Goal: Information Seeking & Learning: Find specific fact

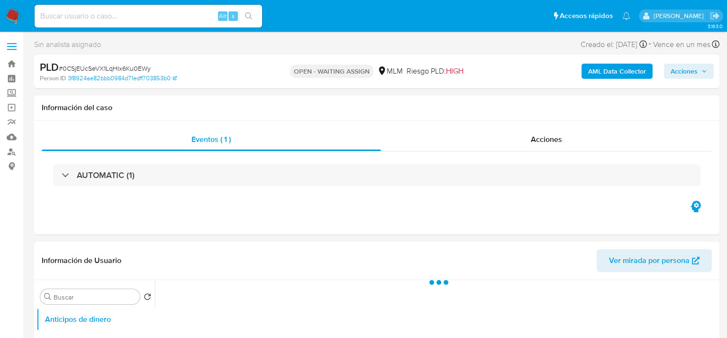
select select "10"
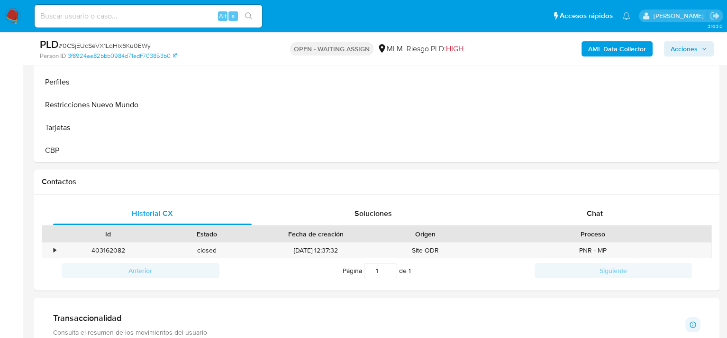
scroll to position [522, 0]
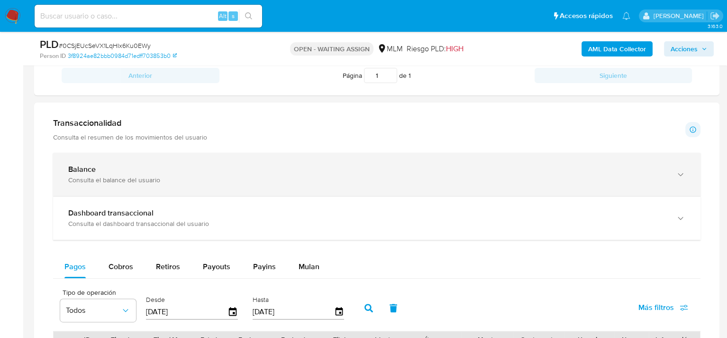
click at [93, 162] on div "Balance Consulta el balance del usuario" at bounding box center [377, 174] width 648 height 43
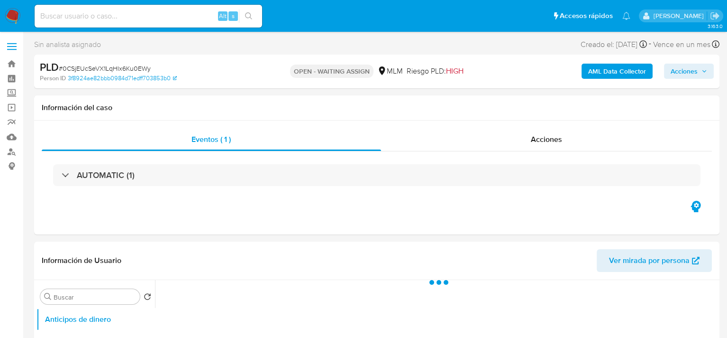
select select "10"
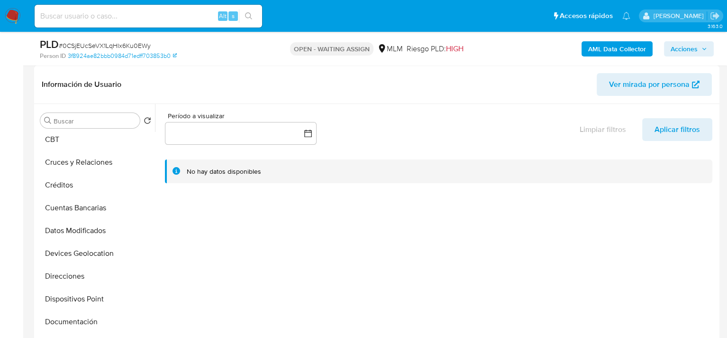
scroll to position [142, 0]
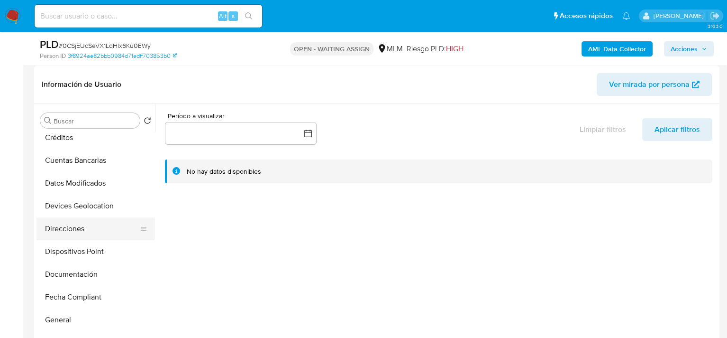
click at [78, 231] on button "Direcciones" at bounding box center [92, 228] width 111 height 23
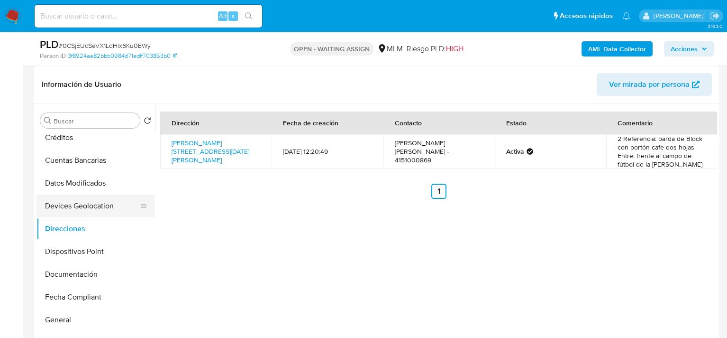
click at [101, 208] on button "Devices Geolocation" at bounding box center [92, 205] width 111 height 23
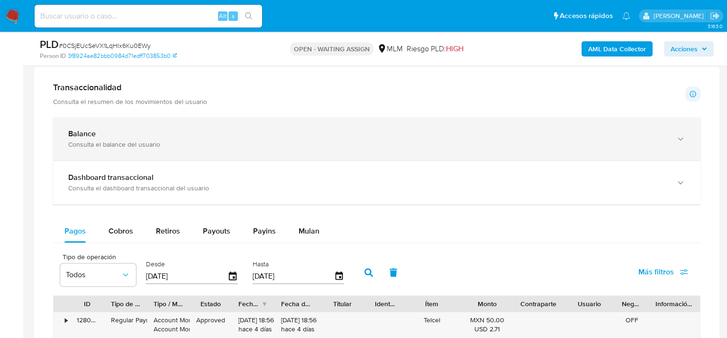
scroll to position [569, 0]
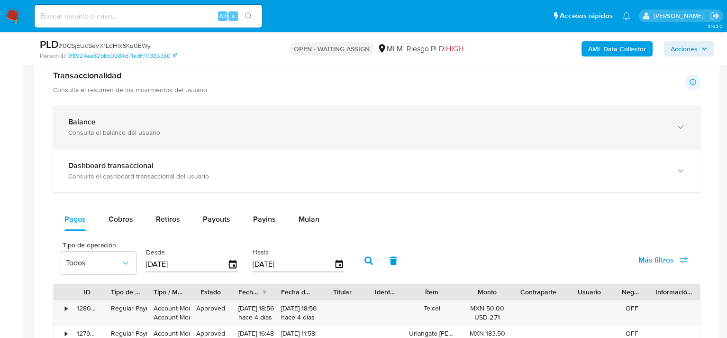
click at [139, 130] on div "Consulta el balance del usuario" at bounding box center [367, 132] width 598 height 9
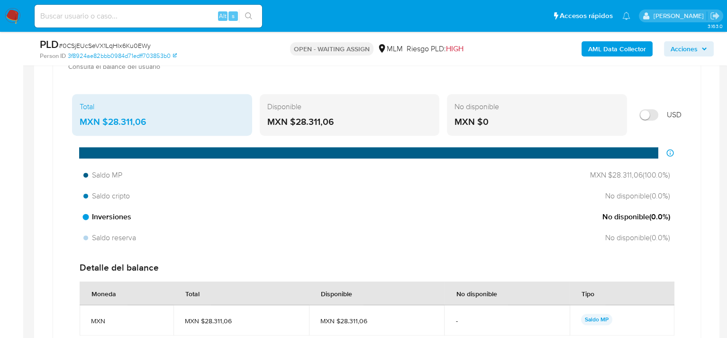
scroll to position [616, 0]
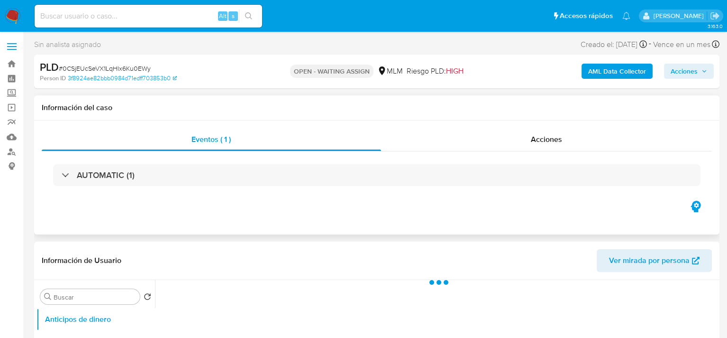
select select "10"
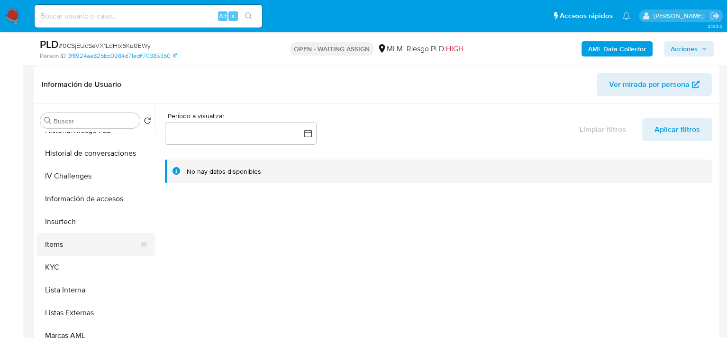
scroll to position [379, 0]
click at [65, 263] on button "KYC" at bounding box center [92, 264] width 111 height 23
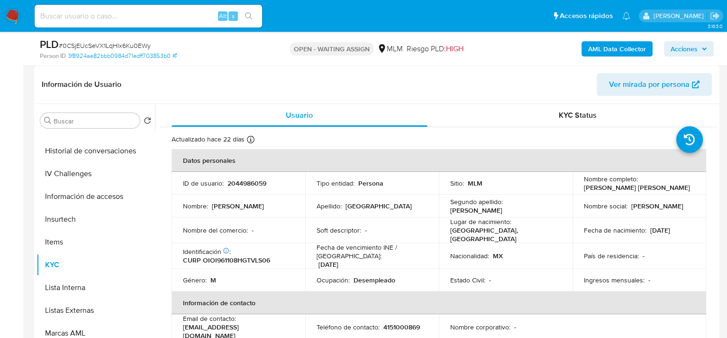
click at [221, 257] on p "CURP OIOI961108HGTVLS06" at bounding box center [226, 260] width 87 height 9
copy p "OIOI961108HGTVLS06"
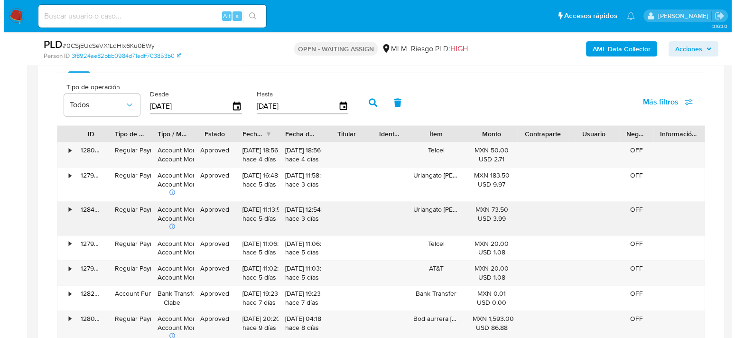
scroll to position [721, 0]
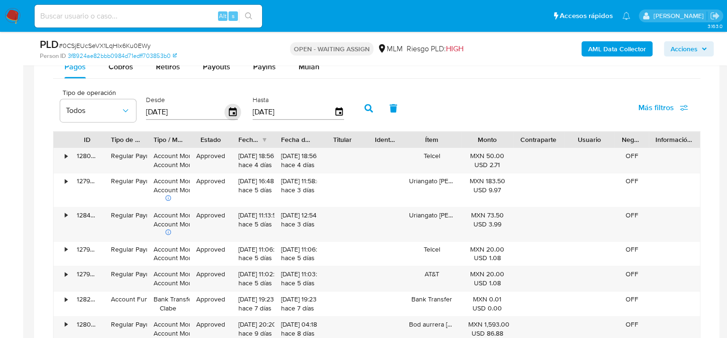
click at [231, 109] on icon "button" at bounding box center [233, 111] width 8 height 9
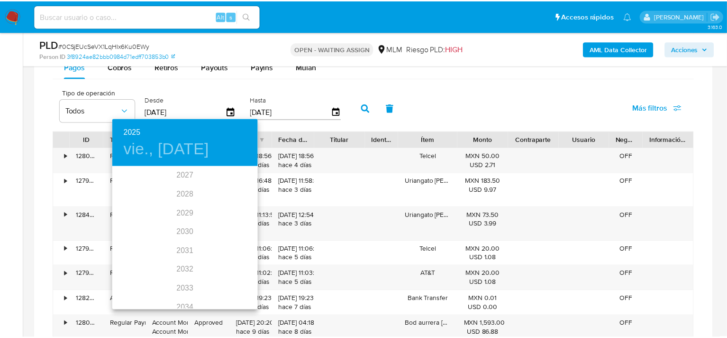
scroll to position [0, 0]
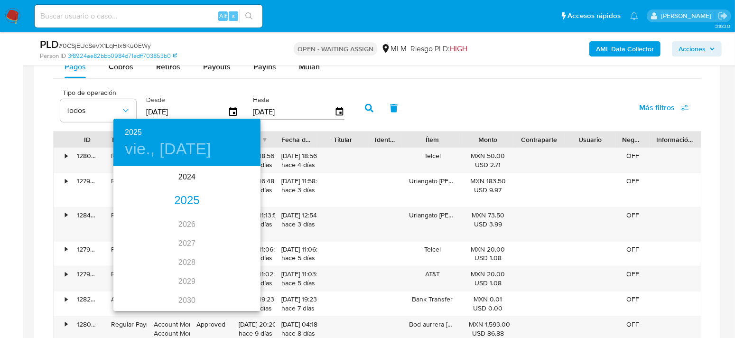
click at [187, 201] on div "2025" at bounding box center [186, 200] width 147 height 19
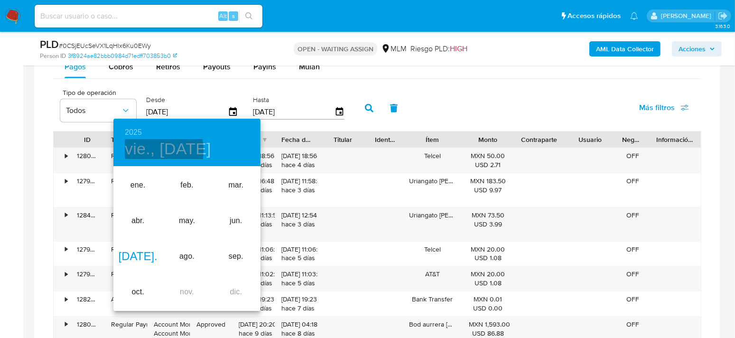
click at [133, 150] on h4 "vie., jul. 11" at bounding box center [168, 149] width 86 height 20
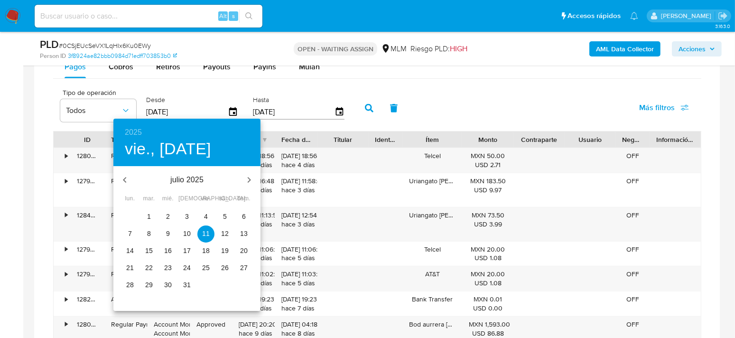
click at [247, 182] on icon "button" at bounding box center [248, 179] width 11 height 11
click at [128, 213] on p "1" at bounding box center [130, 215] width 4 height 9
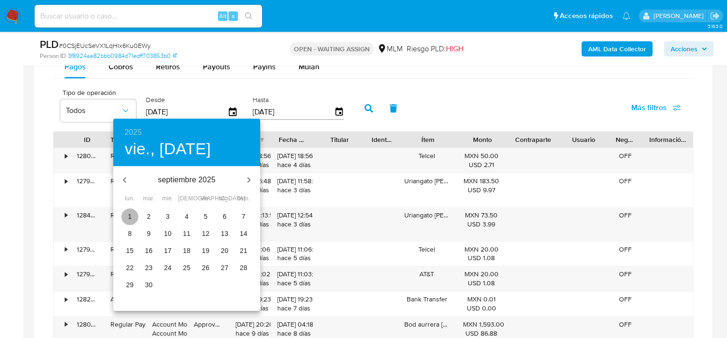
type input "01/09/2025"
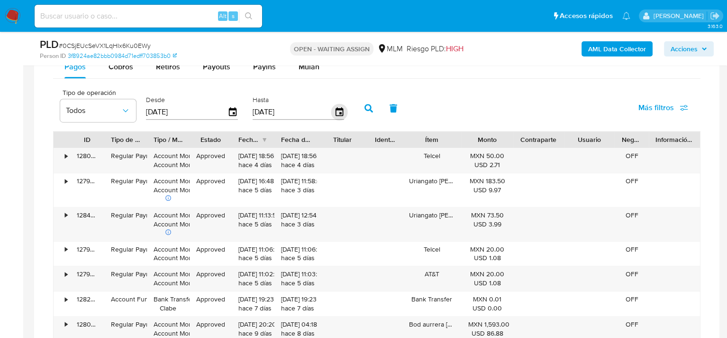
click at [343, 114] on icon "button" at bounding box center [339, 111] width 8 height 9
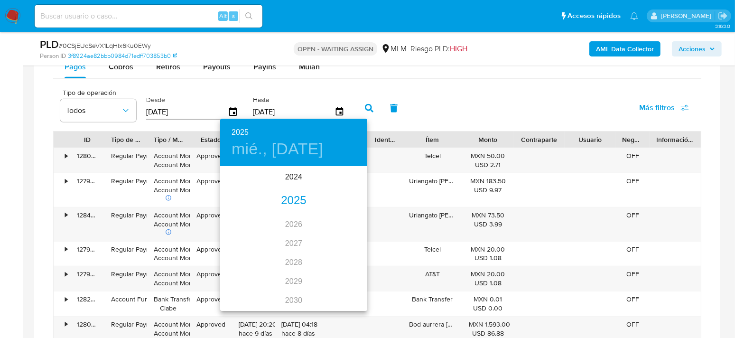
click at [294, 203] on div "2025" at bounding box center [293, 200] width 147 height 19
click at [338, 256] on div "sep." at bounding box center [342, 257] width 49 height 36
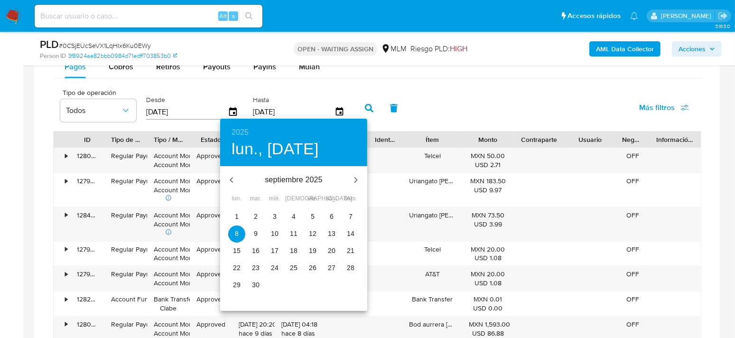
click at [255, 283] on p "30" at bounding box center [256, 284] width 8 height 9
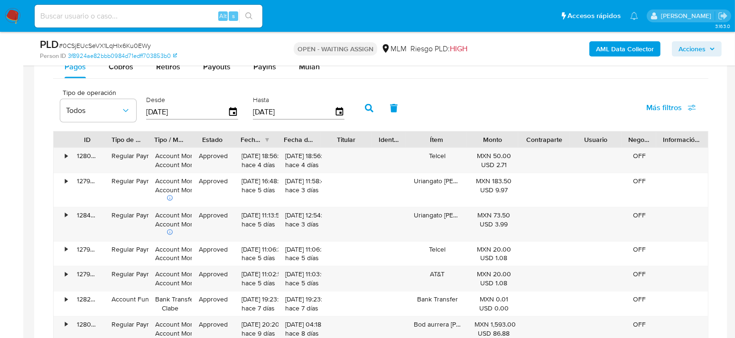
type input "30/09/2025"
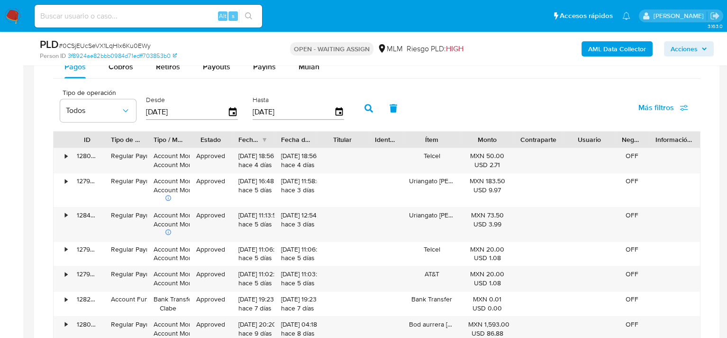
click at [368, 111] on icon "button" at bounding box center [369, 108] width 9 height 9
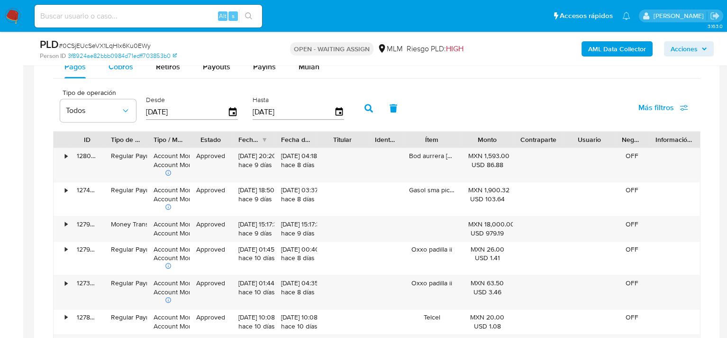
click at [119, 71] on span "Cobros" at bounding box center [121, 66] width 25 height 11
select select "10"
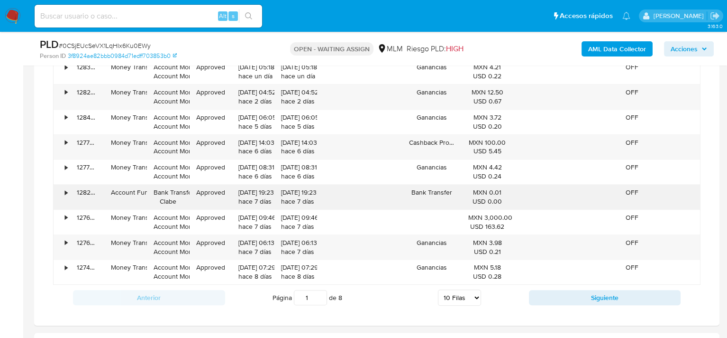
scroll to position [864, 0]
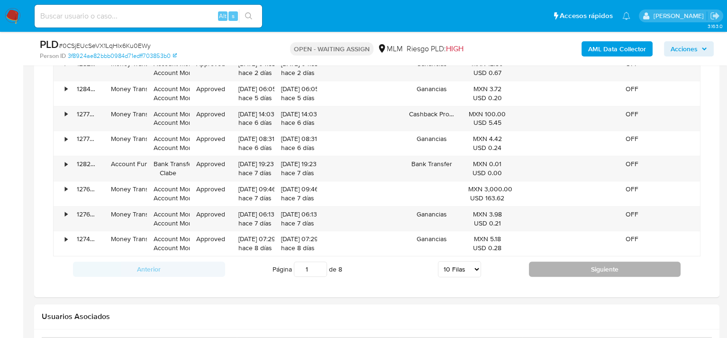
click at [585, 275] on button "Siguiente" at bounding box center [605, 268] width 152 height 15
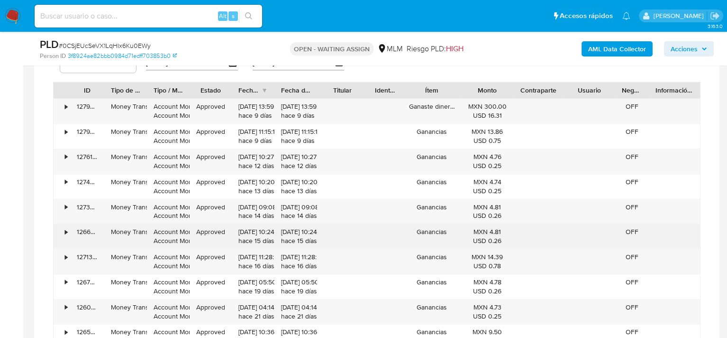
scroll to position [816, 0]
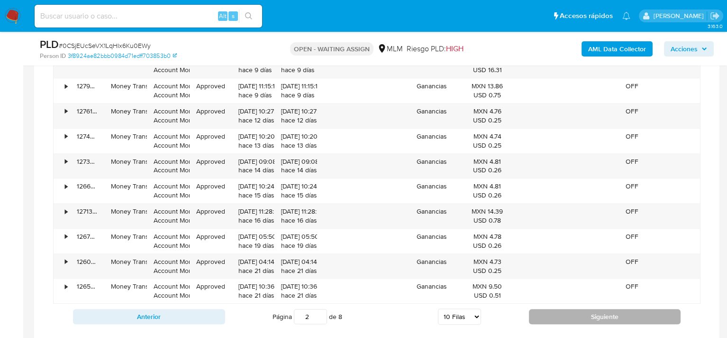
click at [602, 319] on button "Siguiente" at bounding box center [605, 316] width 152 height 15
click at [588, 310] on button "Siguiente" at bounding box center [605, 316] width 152 height 15
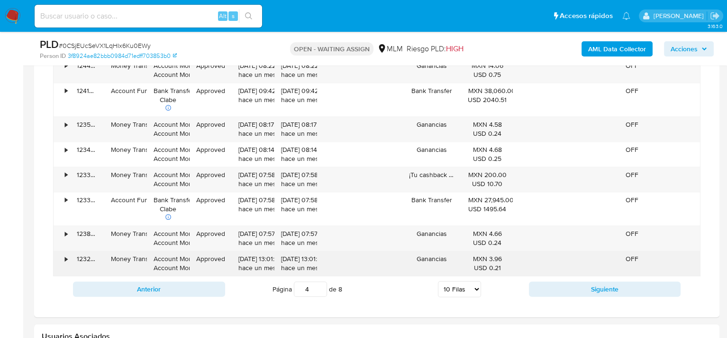
scroll to position [864, 0]
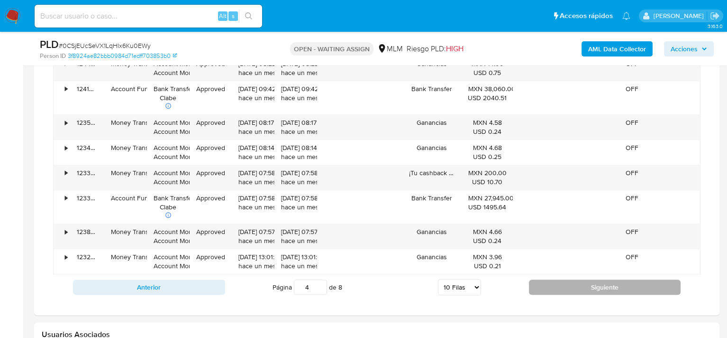
click at [586, 287] on button "Siguiente" at bounding box center [605, 286] width 152 height 15
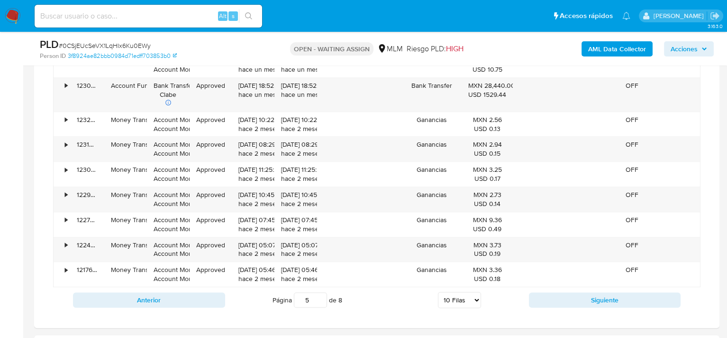
scroll to position [816, 0]
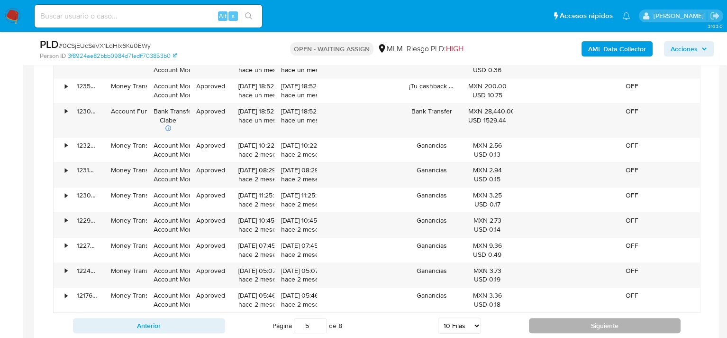
click at [571, 322] on button "Siguiente" at bounding box center [605, 325] width 152 height 15
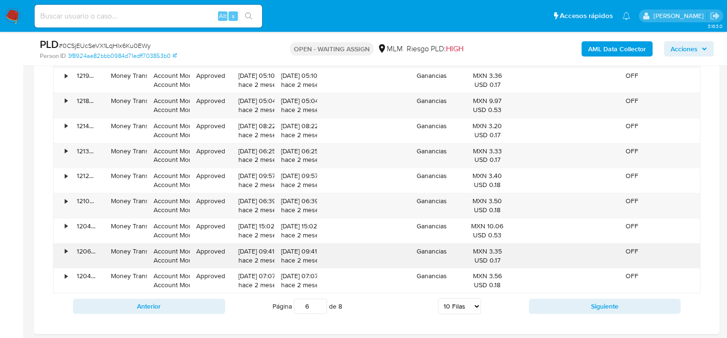
scroll to position [864, 0]
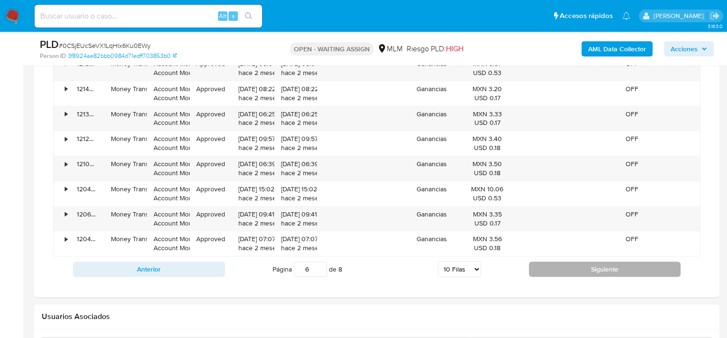
click at [569, 269] on button "Siguiente" at bounding box center [605, 268] width 152 height 15
click at [583, 270] on button "Siguiente" at bounding box center [605, 268] width 152 height 15
type input "8"
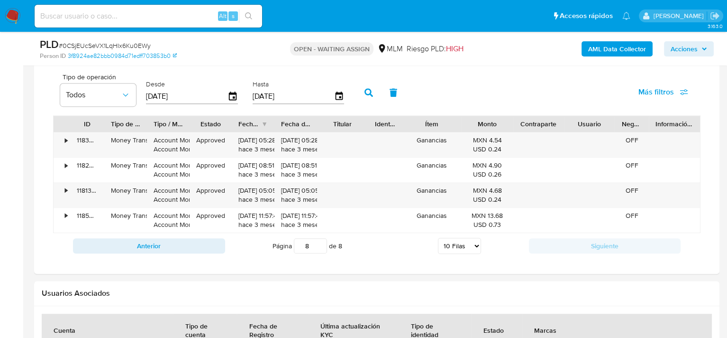
scroll to position [717, 0]
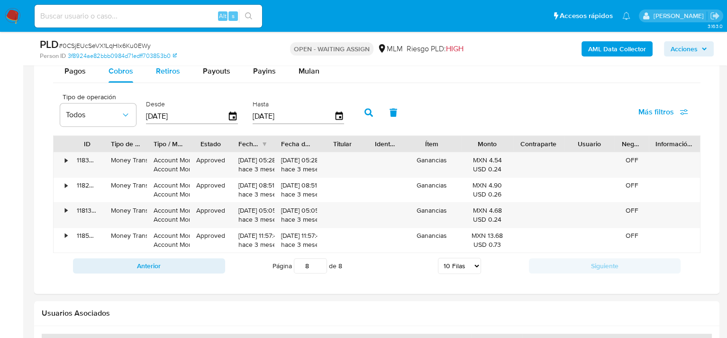
click at [170, 69] on span "Retiros" at bounding box center [168, 70] width 24 height 11
select select "10"
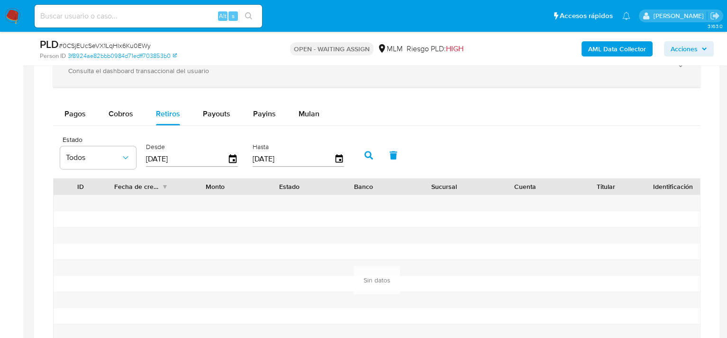
scroll to position [670, 0]
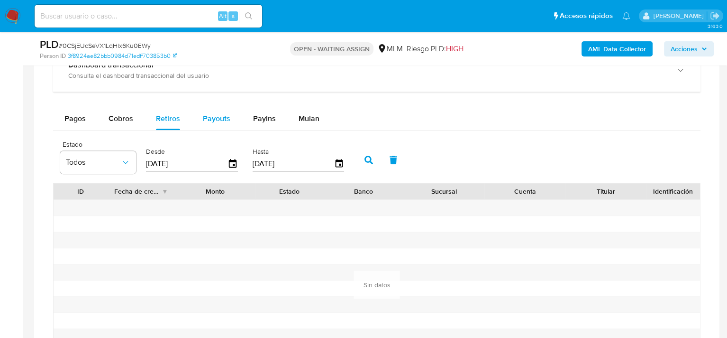
click at [215, 119] on span "Payouts" at bounding box center [217, 118] width 28 height 11
select select "10"
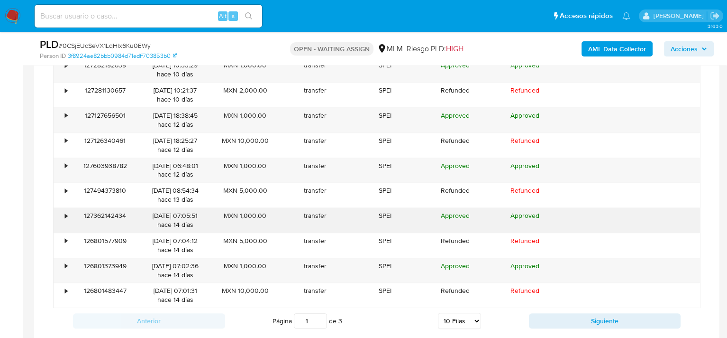
scroll to position [859, 0]
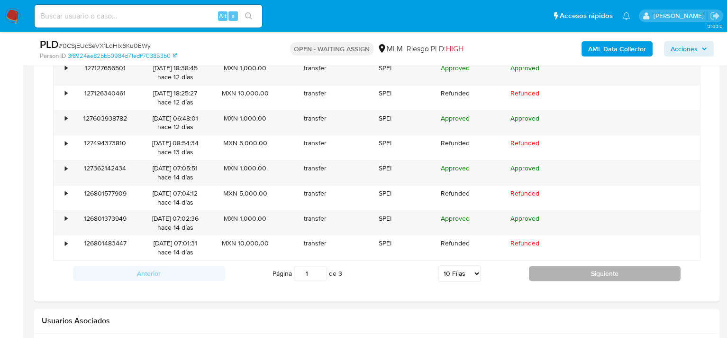
click at [618, 276] on button "Siguiente" at bounding box center [605, 273] width 152 height 15
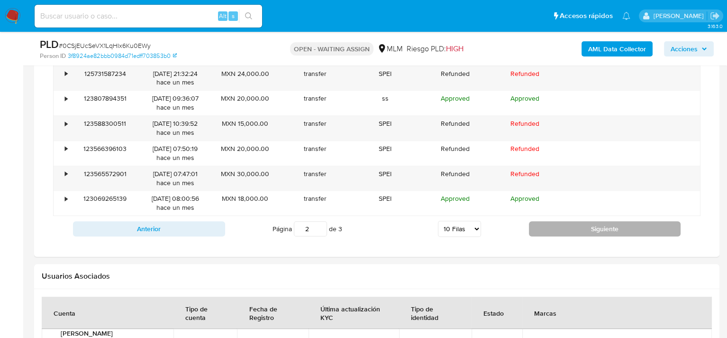
scroll to position [907, 0]
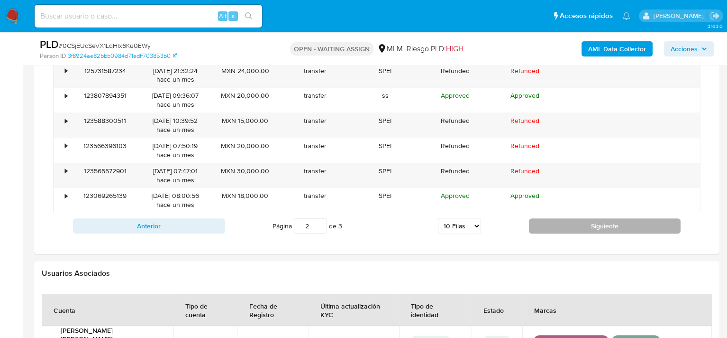
click at [585, 230] on button "Siguiente" at bounding box center [605, 225] width 152 height 15
type input "3"
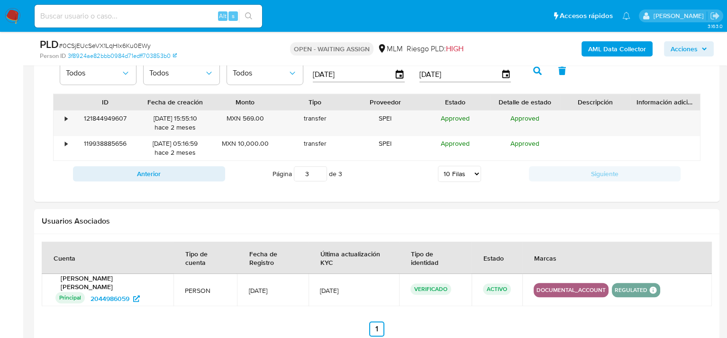
scroll to position [714, 0]
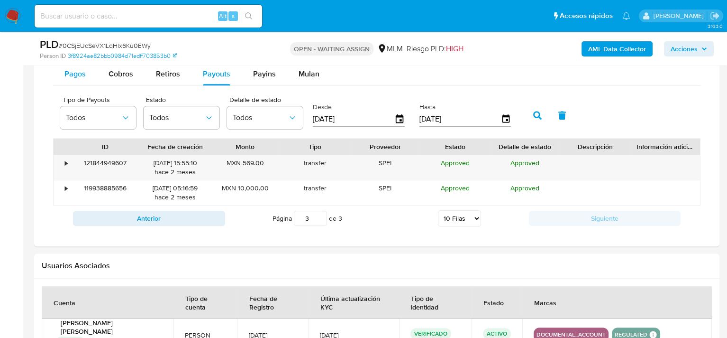
click at [82, 76] on span "Pagos" at bounding box center [74, 73] width 21 height 11
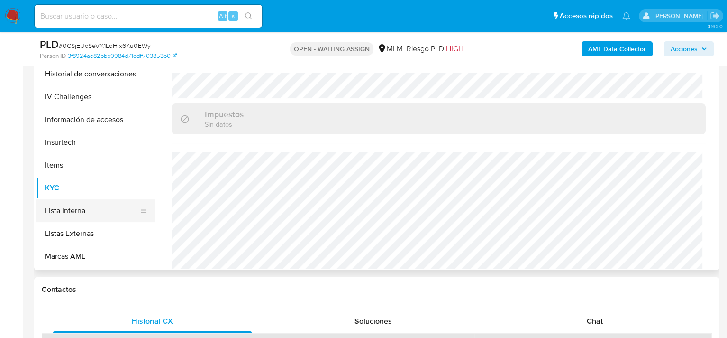
scroll to position [213, 0]
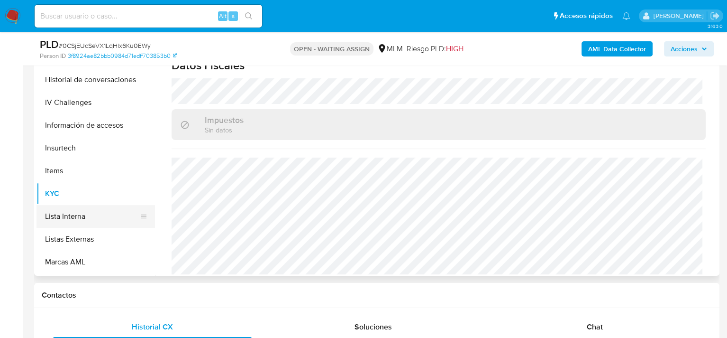
click at [92, 216] on button "Lista Interna" at bounding box center [92, 216] width 111 height 23
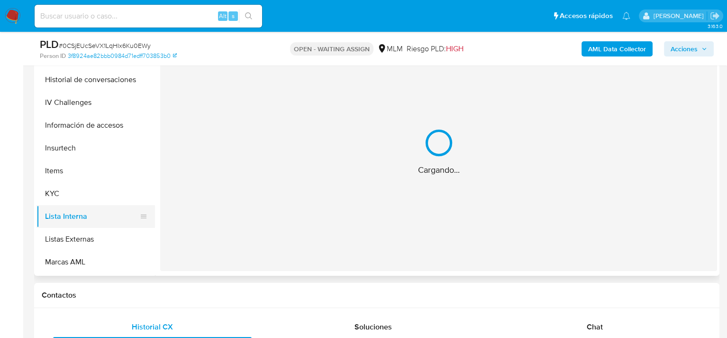
scroll to position [0, 0]
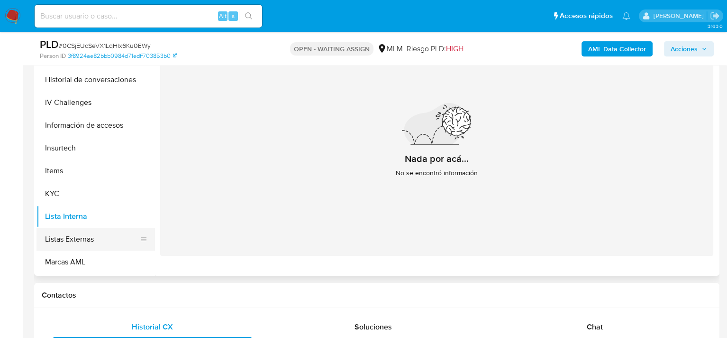
click at [92, 233] on button "Listas Externas" at bounding box center [92, 239] width 111 height 23
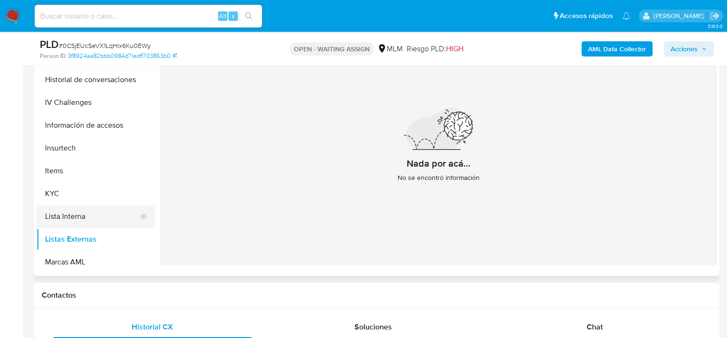
scroll to position [469, 0]
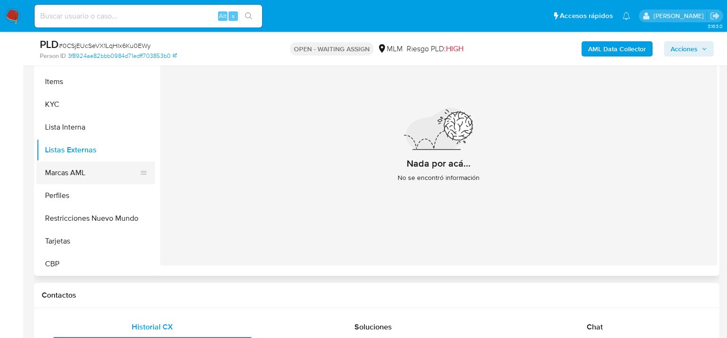
click at [91, 170] on button "Marcas AML" at bounding box center [92, 172] width 111 height 23
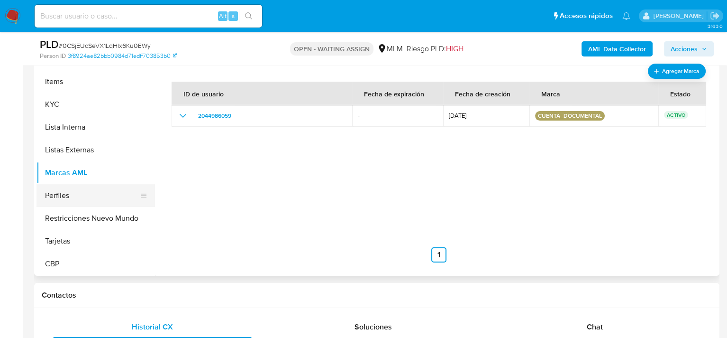
click at [89, 190] on button "Perfiles" at bounding box center [92, 195] width 111 height 23
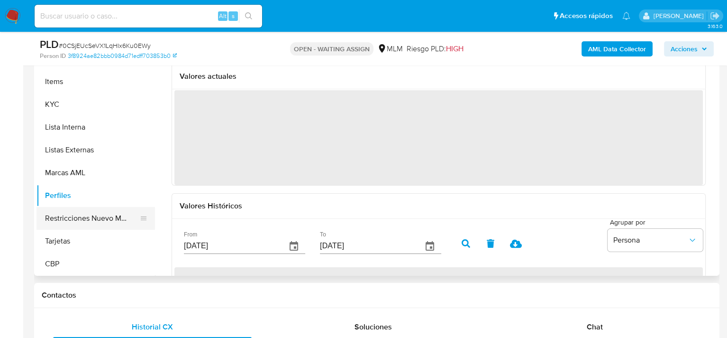
click at [101, 217] on button "Restricciones Nuevo Mundo" at bounding box center [92, 218] width 111 height 23
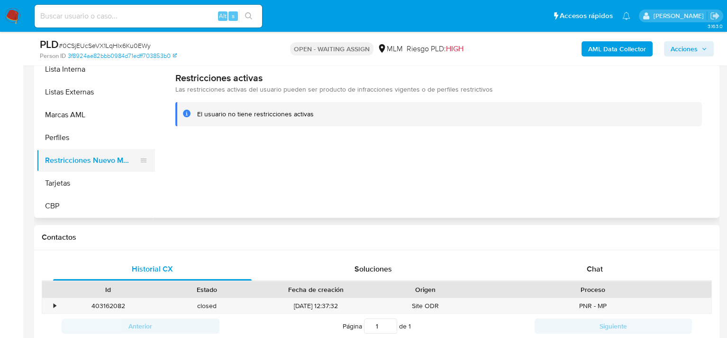
scroll to position [308, 0]
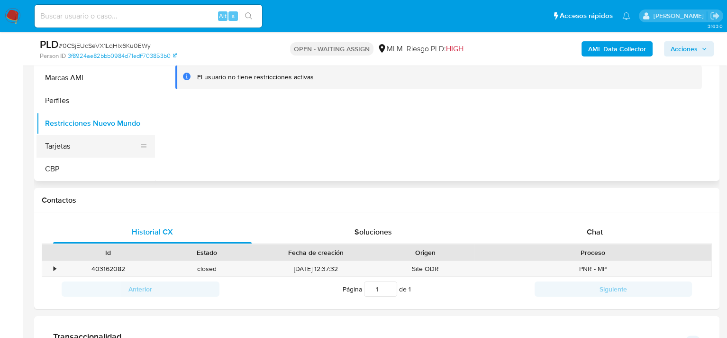
click at [84, 148] on button "Tarjetas" at bounding box center [92, 146] width 111 height 23
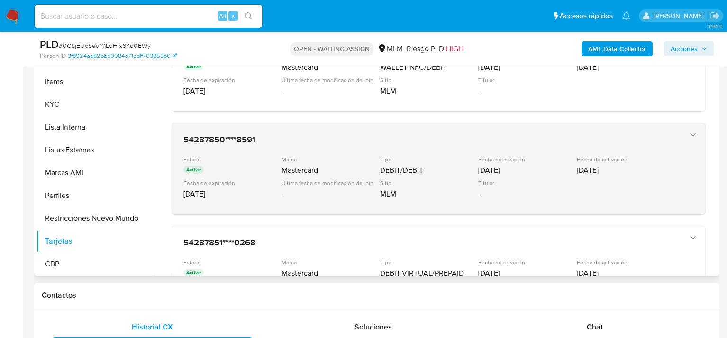
scroll to position [95, 0]
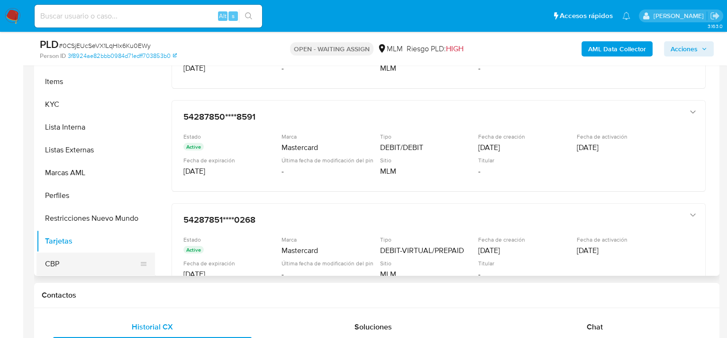
click at [99, 258] on button "CBP" at bounding box center [92, 263] width 111 height 23
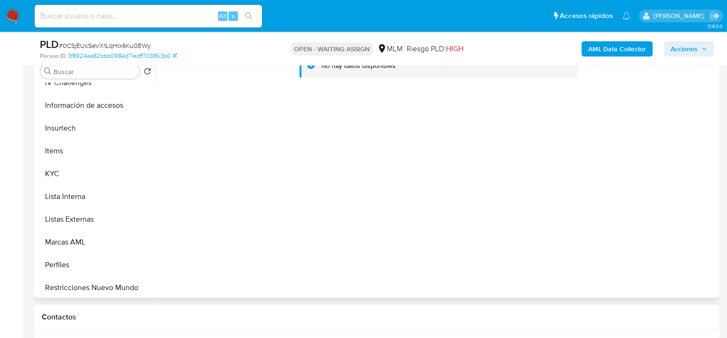
scroll to position [166, 0]
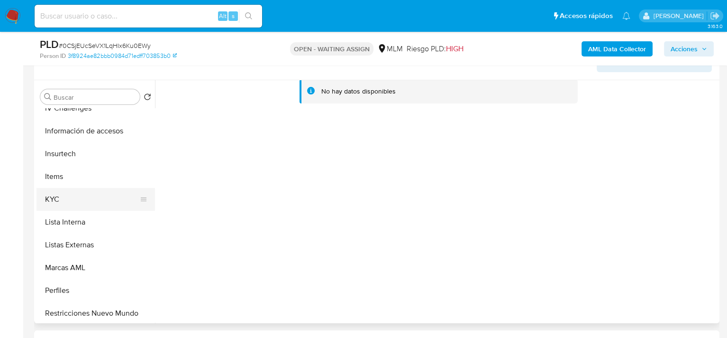
click at [92, 198] on button "KYC" at bounding box center [92, 199] width 111 height 23
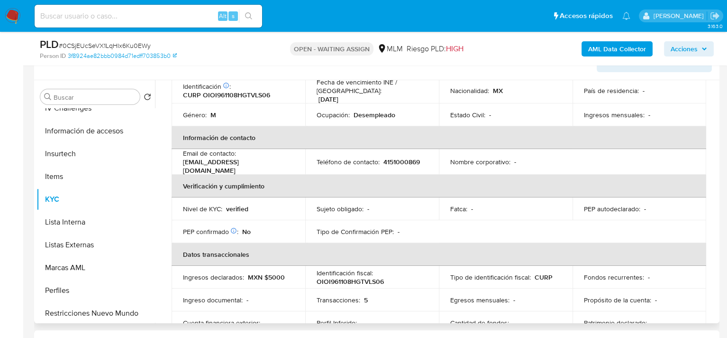
scroll to position [142, 0]
drag, startPoint x: 256, startPoint y: 165, endPoint x: 178, endPoint y: 165, distance: 78.2
click at [178, 165] on td "Email de contacto : cartepedto@gmail.com" at bounding box center [239, 161] width 134 height 26
copy p "cartepedto@gmail.com"
click at [403, 156] on p "4151000869" at bounding box center [402, 160] width 37 height 9
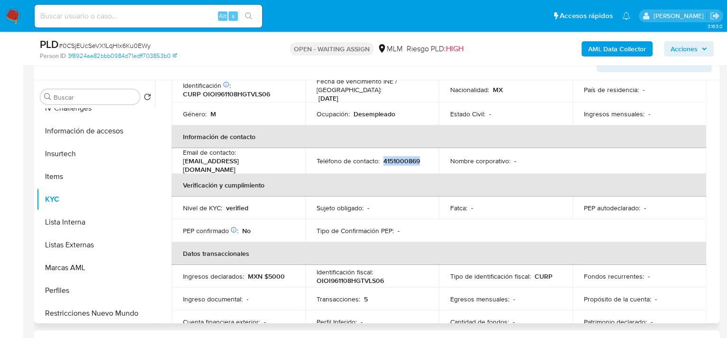
click at [403, 156] on p "4151000869" at bounding box center [402, 160] width 37 height 9
copy p "4151000869"
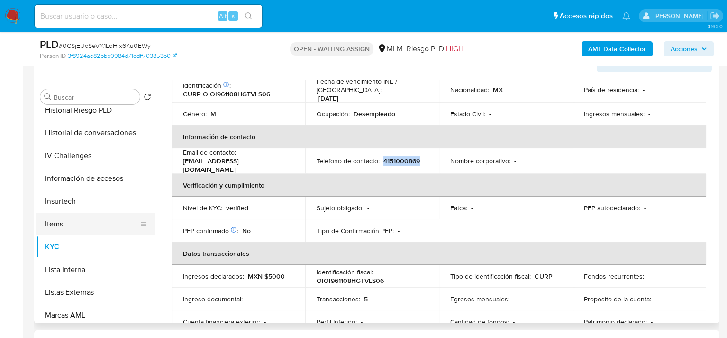
click at [75, 221] on button "Items" at bounding box center [92, 223] width 111 height 23
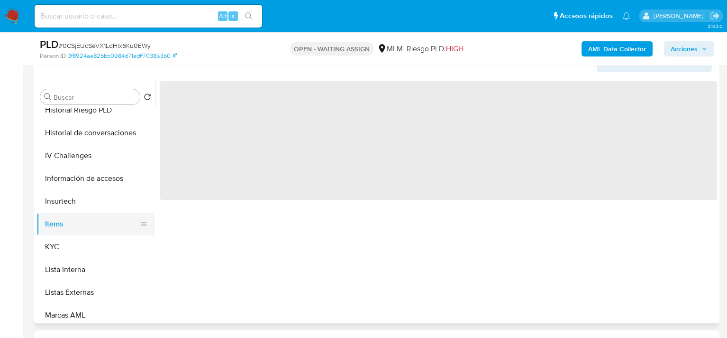
scroll to position [0, 0]
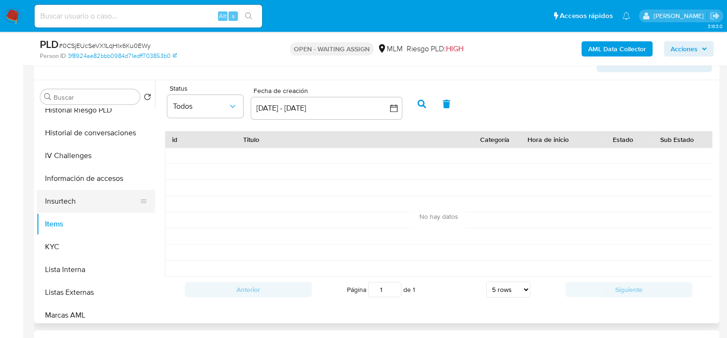
click at [75, 201] on button "Insurtech" at bounding box center [92, 201] width 111 height 23
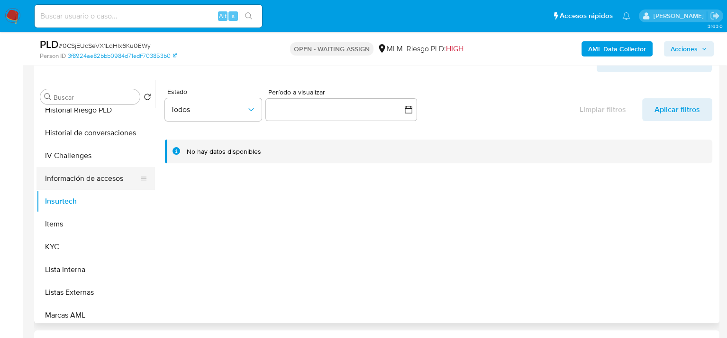
click at [92, 175] on button "Información de accesos" at bounding box center [92, 178] width 111 height 23
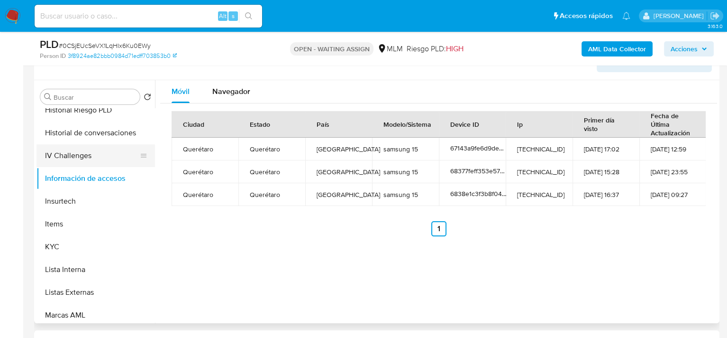
click at [92, 156] on button "IV Challenges" at bounding box center [92, 155] width 111 height 23
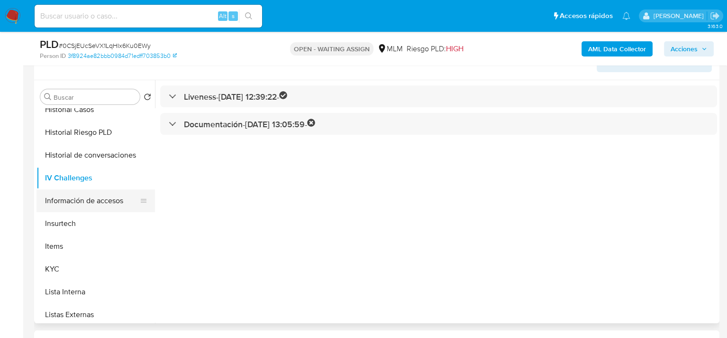
scroll to position [326, 0]
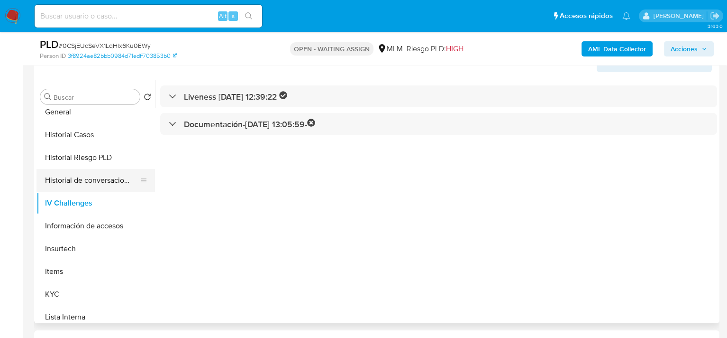
click at [79, 185] on button "Historial de conversaciones" at bounding box center [92, 180] width 111 height 23
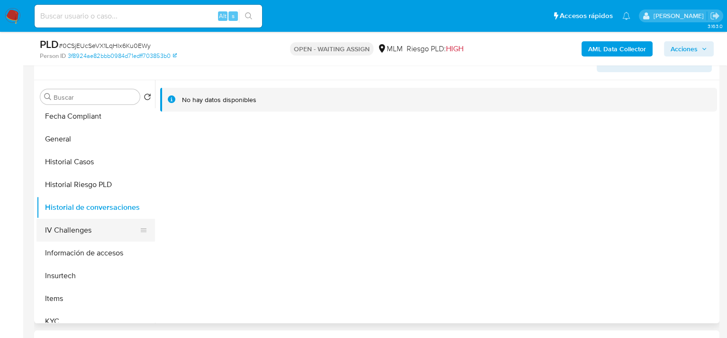
scroll to position [279, 0]
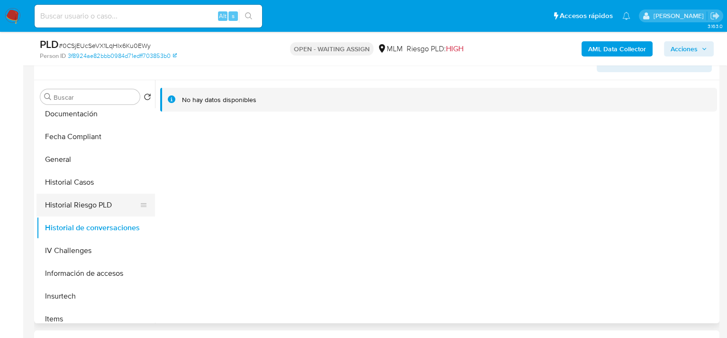
click at [85, 202] on button "Historial Riesgo PLD" at bounding box center [92, 204] width 111 height 23
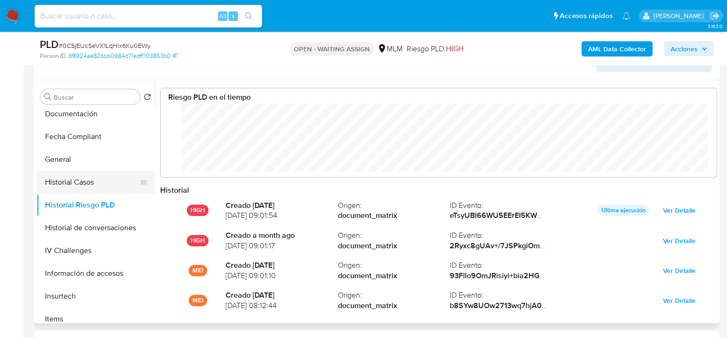
scroll to position [474134, 473667]
click at [81, 183] on button "Historial Casos" at bounding box center [92, 182] width 111 height 23
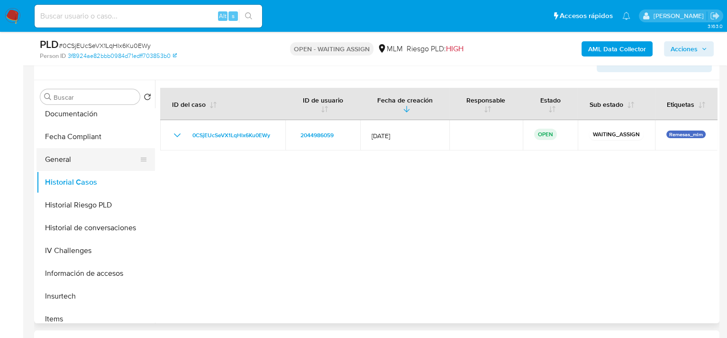
click at [76, 160] on button "General" at bounding box center [92, 159] width 111 height 23
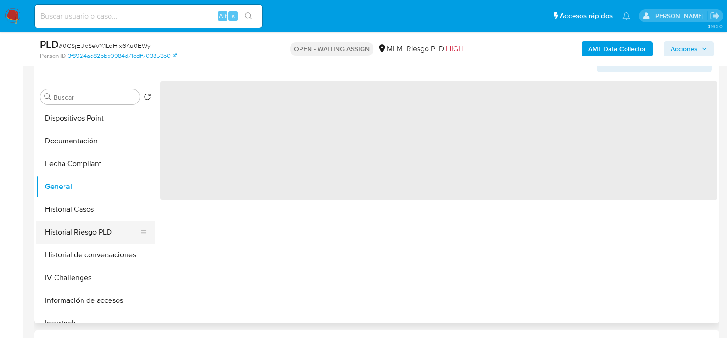
scroll to position [231, 0]
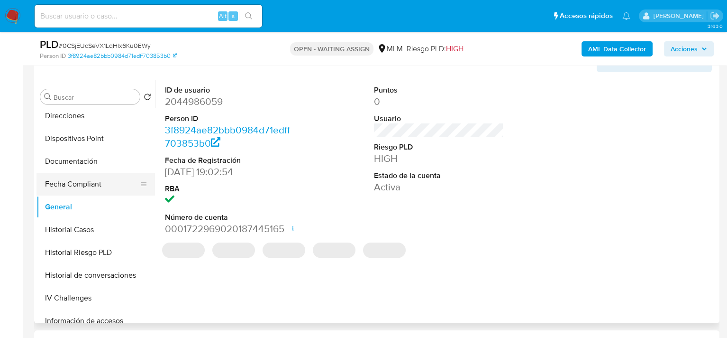
click at [92, 184] on button "Fecha Compliant" at bounding box center [92, 184] width 111 height 23
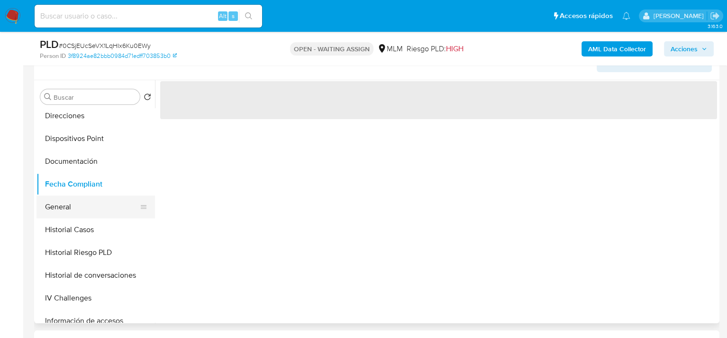
click at [80, 205] on button "General" at bounding box center [92, 206] width 111 height 23
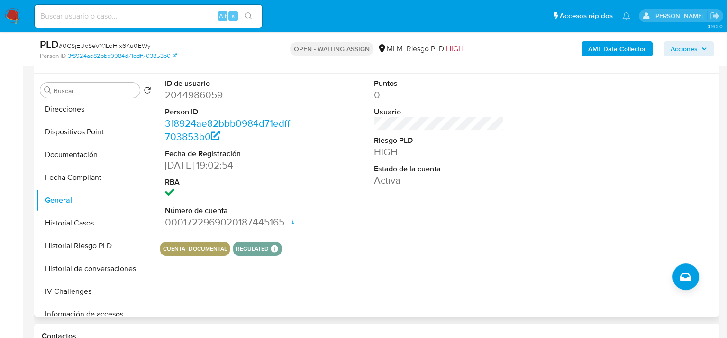
scroll to position [142, 0]
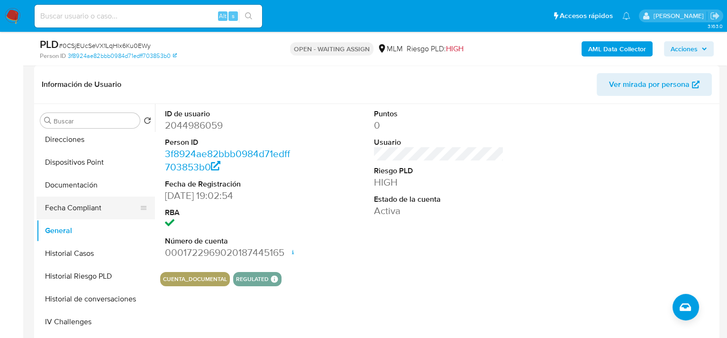
click at [64, 209] on button "Fecha Compliant" at bounding box center [92, 207] width 111 height 23
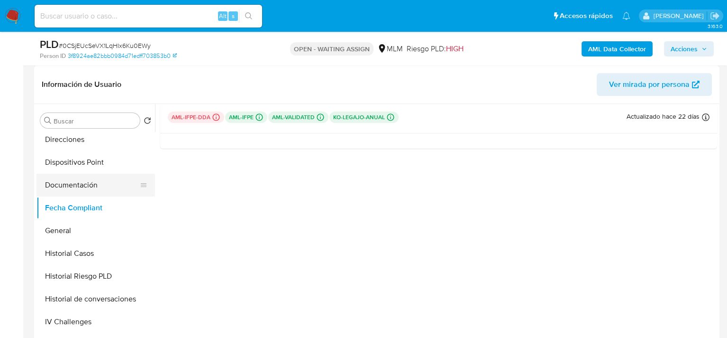
click at [101, 192] on button "Documentación" at bounding box center [92, 185] width 111 height 23
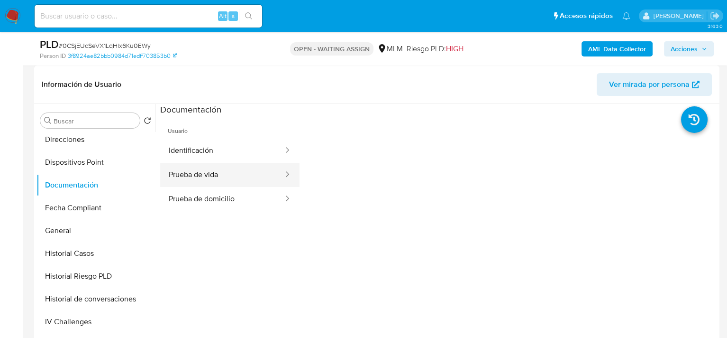
click at [188, 175] on button "Prueba de vida" at bounding box center [222, 175] width 124 height 24
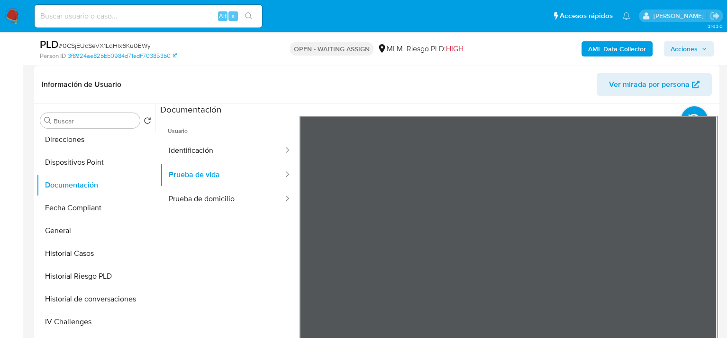
scroll to position [21, 0]
click at [207, 156] on button "Identificación" at bounding box center [222, 150] width 124 height 24
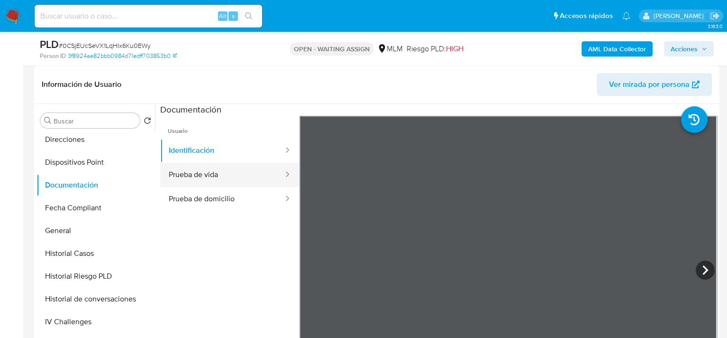
click at [208, 171] on button "Prueba de vida" at bounding box center [222, 175] width 124 height 24
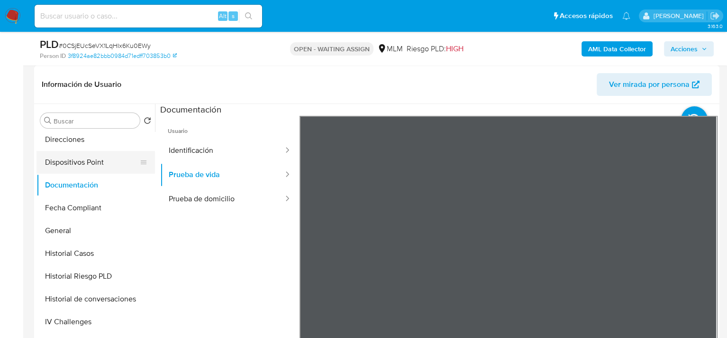
click at [66, 162] on button "Dispositivos Point" at bounding box center [92, 162] width 111 height 23
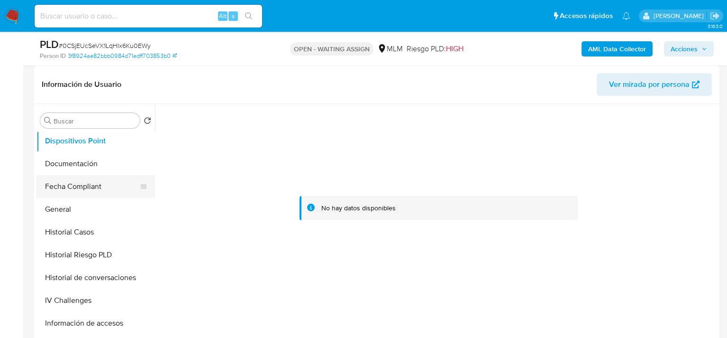
scroll to position [184, 0]
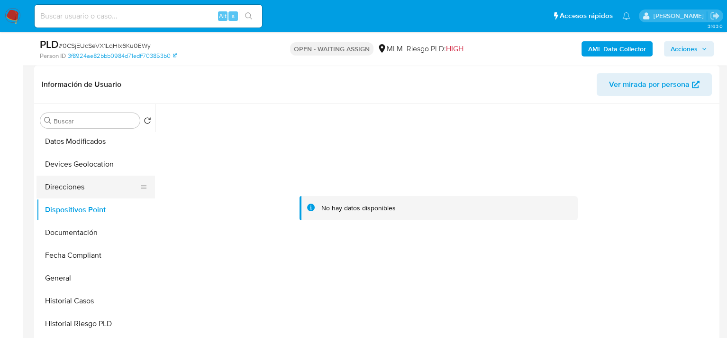
click at [71, 193] on button "Direcciones" at bounding box center [92, 186] width 111 height 23
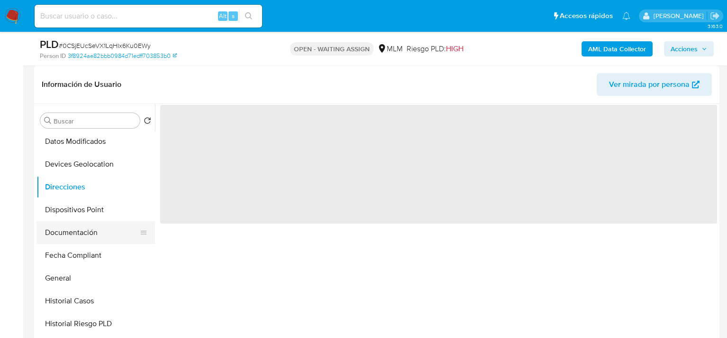
scroll to position [137, 0]
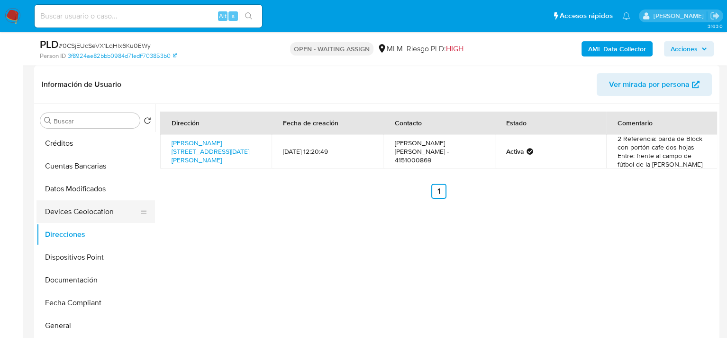
click at [84, 207] on button "Devices Geolocation" at bounding box center [92, 211] width 111 height 23
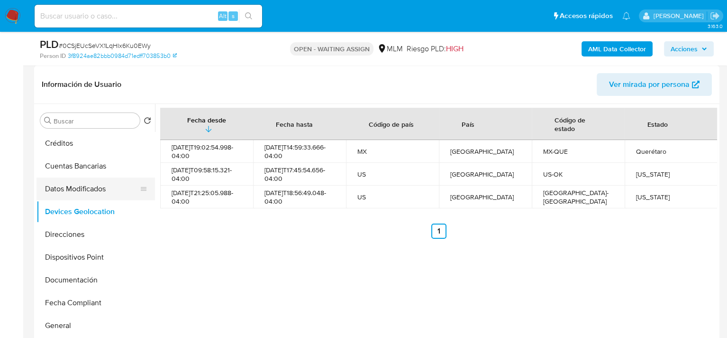
click at [81, 186] on button "Datos Modificados" at bounding box center [92, 188] width 111 height 23
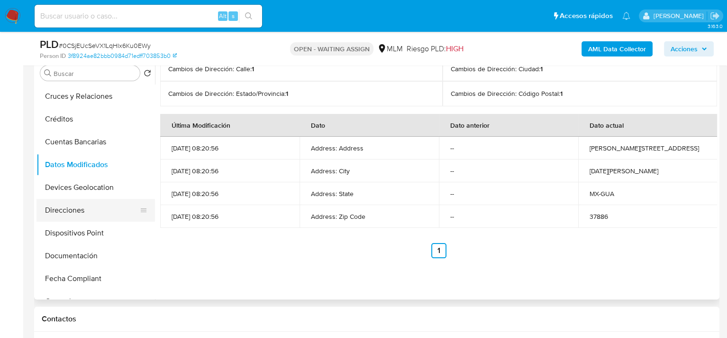
scroll to position [89, 0]
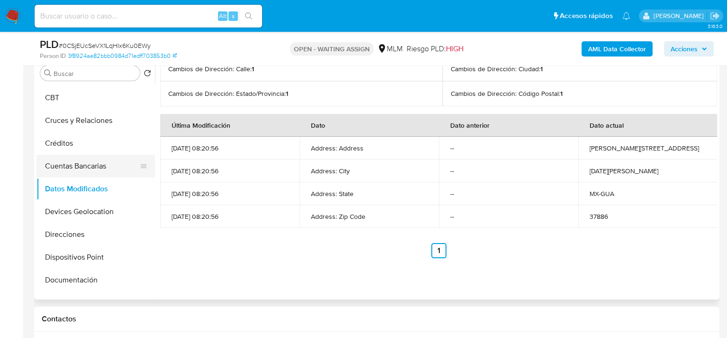
click at [91, 170] on button "Cuentas Bancarias" at bounding box center [92, 166] width 111 height 23
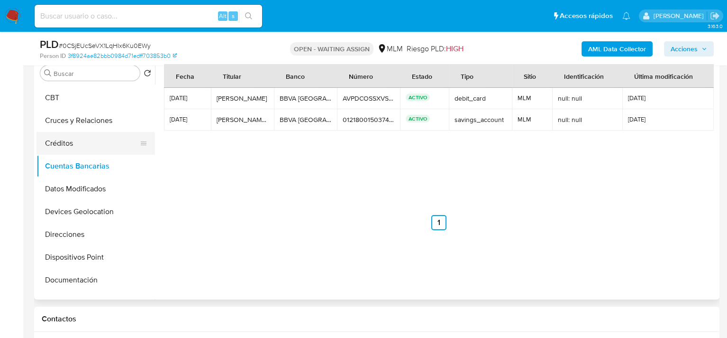
click at [73, 149] on button "Créditos" at bounding box center [92, 143] width 111 height 23
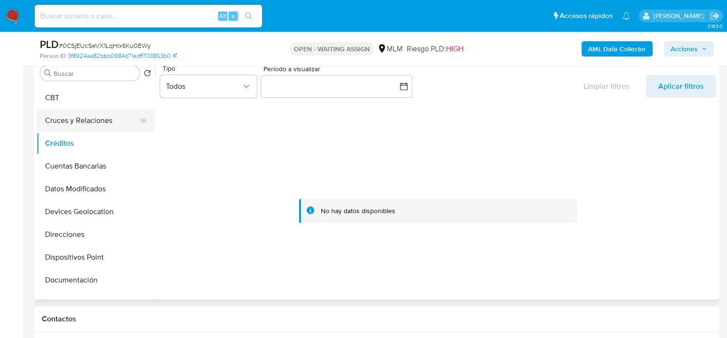
click at [84, 128] on button "Cruces y Relaciones" at bounding box center [92, 120] width 111 height 23
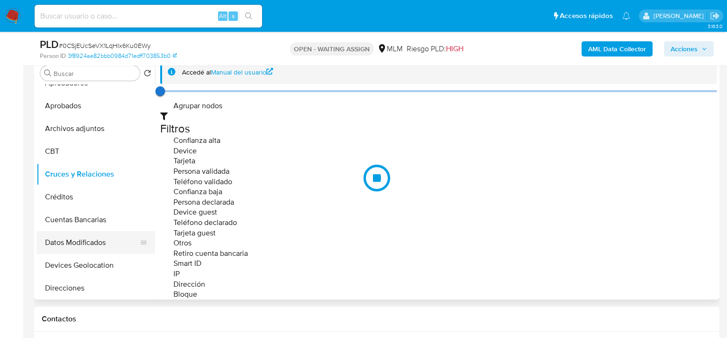
scroll to position [0, 0]
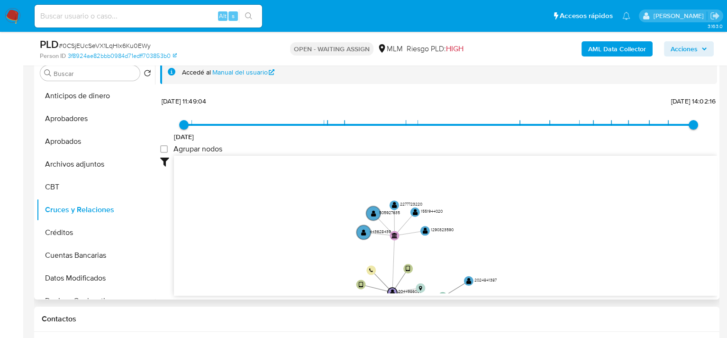
drag, startPoint x: 446, startPoint y: 181, endPoint x: 432, endPoint y: 257, distance: 76.7
click at [432, 257] on icon "user-2044986059  2044986059 device-6838e1c3f3b8f04a221e29c4  device-67143a9fe…" at bounding box center [445, 225] width 543 height 138
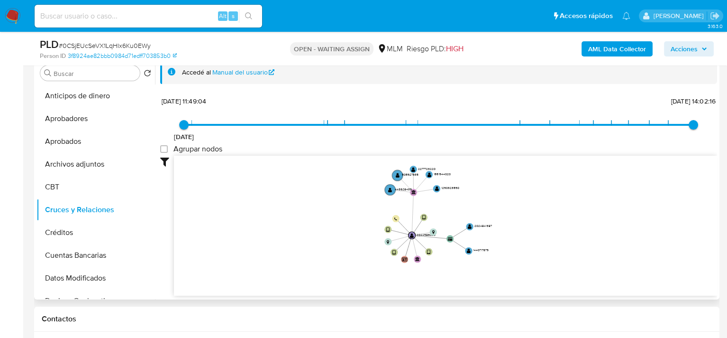
drag, startPoint x: 472, startPoint y: 236, endPoint x: 468, endPoint y: 170, distance: 66.5
click at [468, 170] on icon "user-2044986059  2044986059 device-6838e1c3f3b8f04a221e29c4  device-67143a9fe…" at bounding box center [445, 225] width 543 height 138
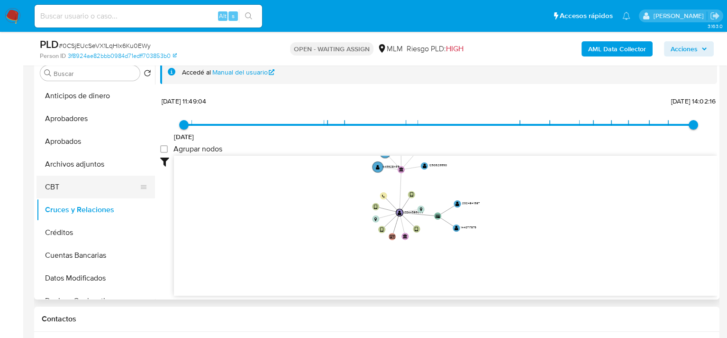
click at [71, 183] on button "CBT" at bounding box center [92, 186] width 111 height 23
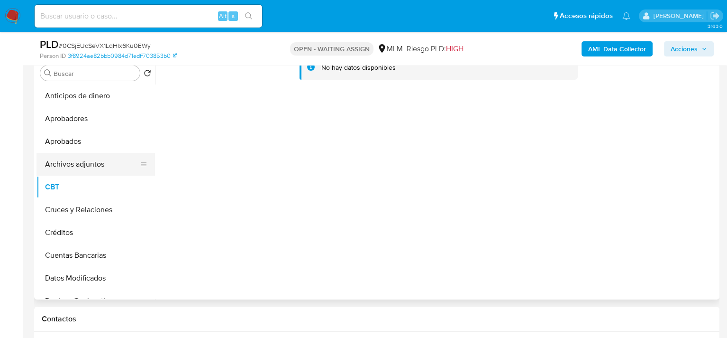
click at [82, 165] on button "Archivos adjuntos" at bounding box center [92, 164] width 111 height 23
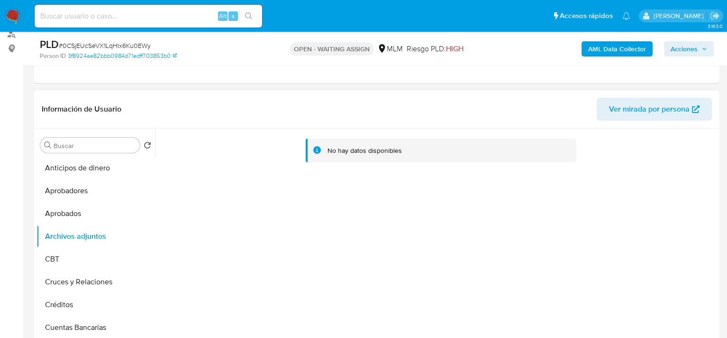
scroll to position [142, 0]
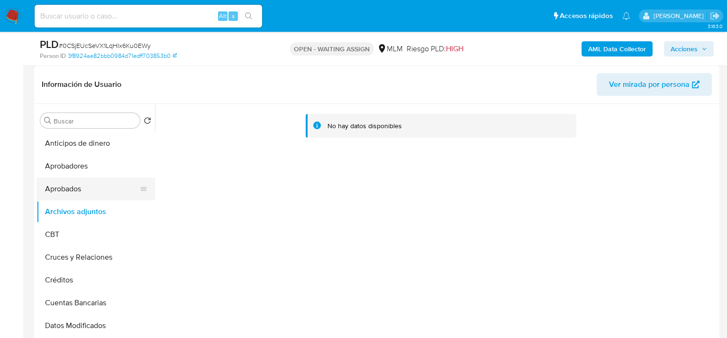
click at [83, 193] on button "Aprobados" at bounding box center [92, 188] width 111 height 23
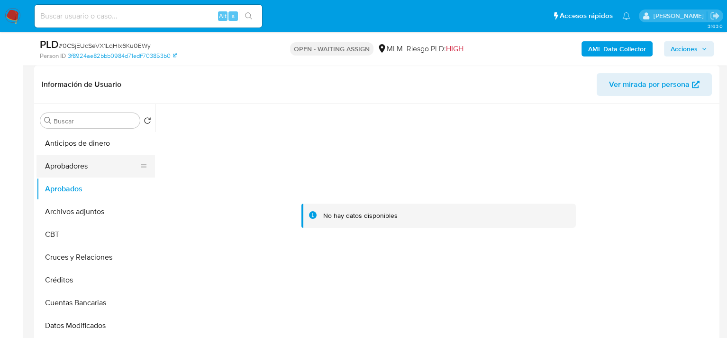
click at [88, 176] on button "Aprobadores" at bounding box center [92, 166] width 111 height 23
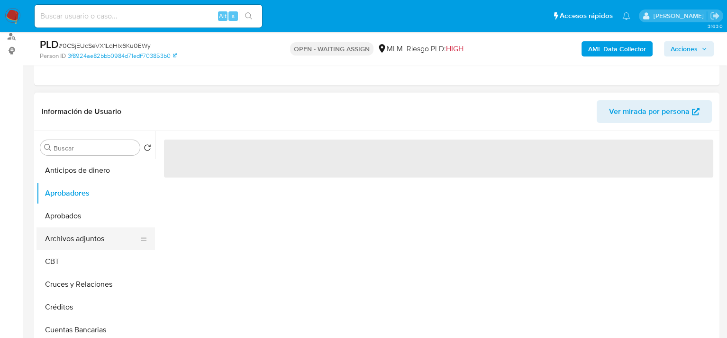
scroll to position [95, 0]
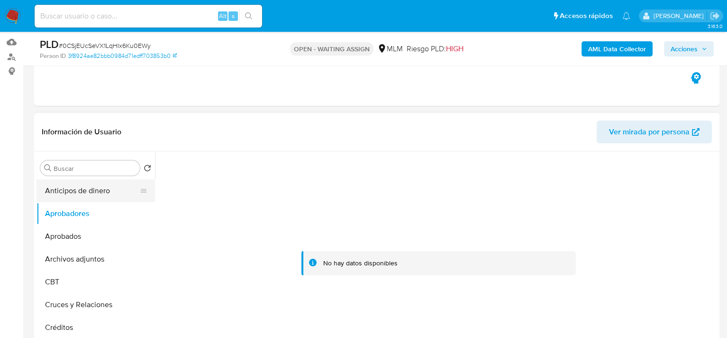
click at [95, 195] on button "Anticipos de dinero" at bounding box center [92, 190] width 111 height 23
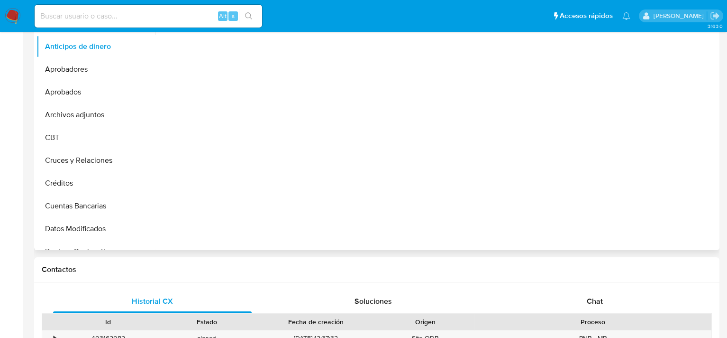
select select "10"
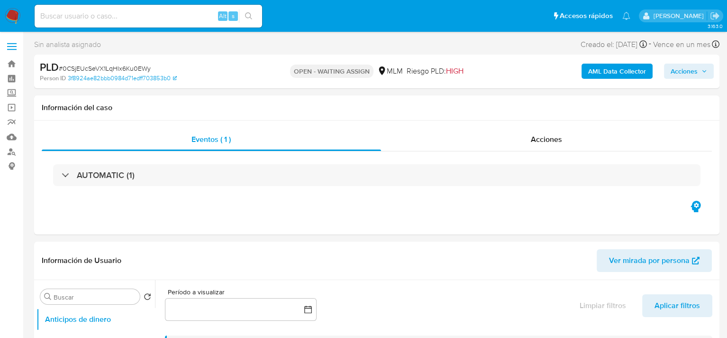
click at [14, 17] on img at bounding box center [13, 16] width 16 height 16
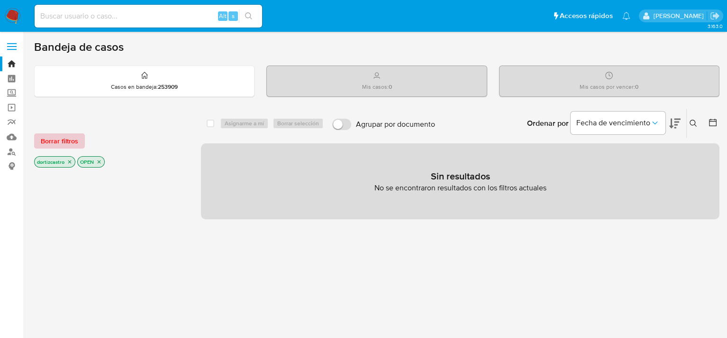
click at [67, 138] on span "Borrar filtros" at bounding box center [59, 140] width 37 height 13
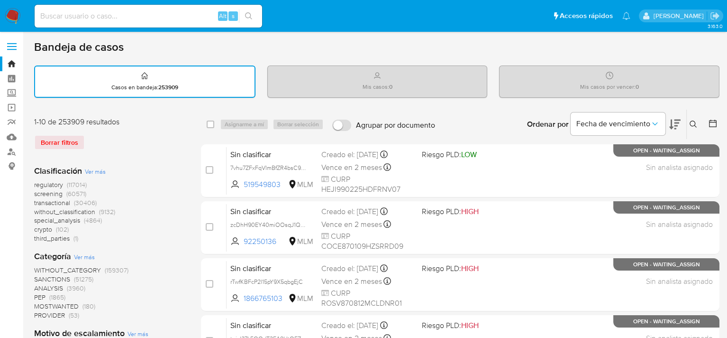
click at [562, 46] on div "Bandeja de casos" at bounding box center [377, 47] width 686 height 14
